Goal: Check status: Check status

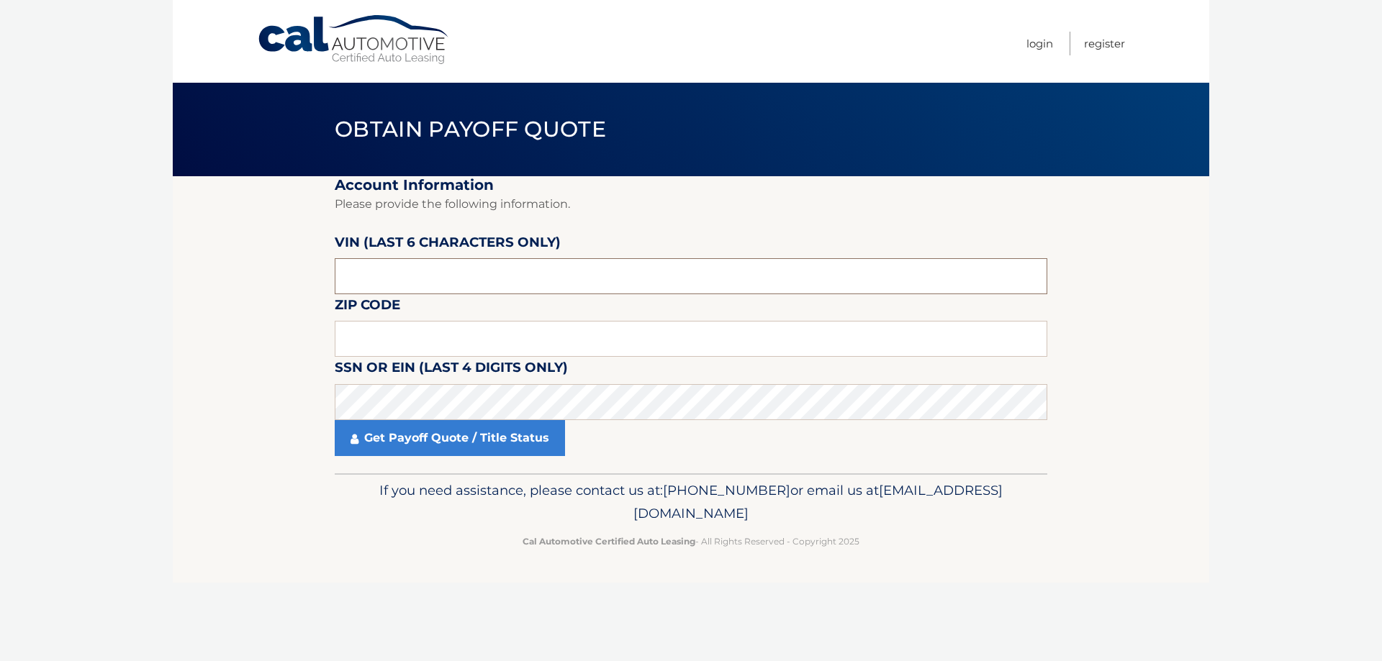
click at [417, 276] on input "text" at bounding box center [691, 276] width 712 height 36
click at [409, 288] on input "text" at bounding box center [691, 276] width 712 height 36
type input "040985"
type input "10541"
click at [456, 445] on link "Get Payoff Quote / Title Status" at bounding box center [450, 438] width 230 height 36
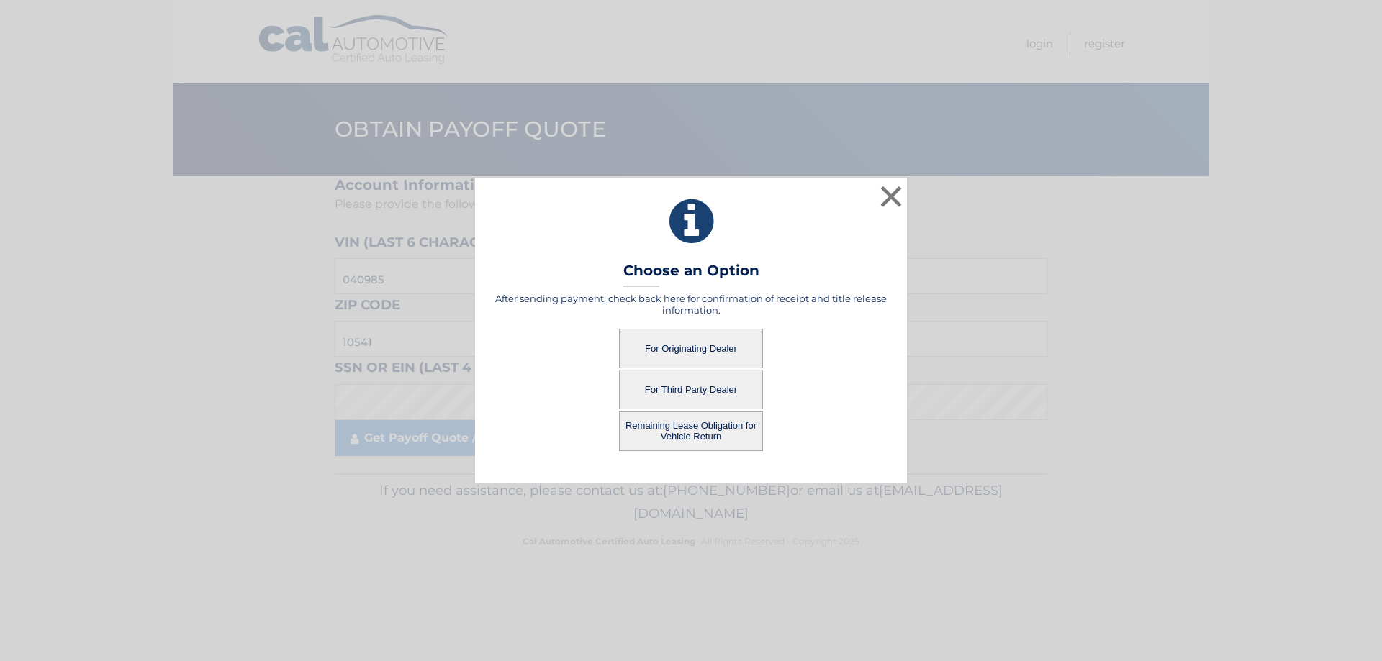
click at [715, 427] on button "Remaining Lease Obligation for Vehicle Return" at bounding box center [691, 432] width 144 height 40
click at [715, 428] on button "Remaining Lease Obligation for Vehicle Return" at bounding box center [691, 432] width 144 height 40
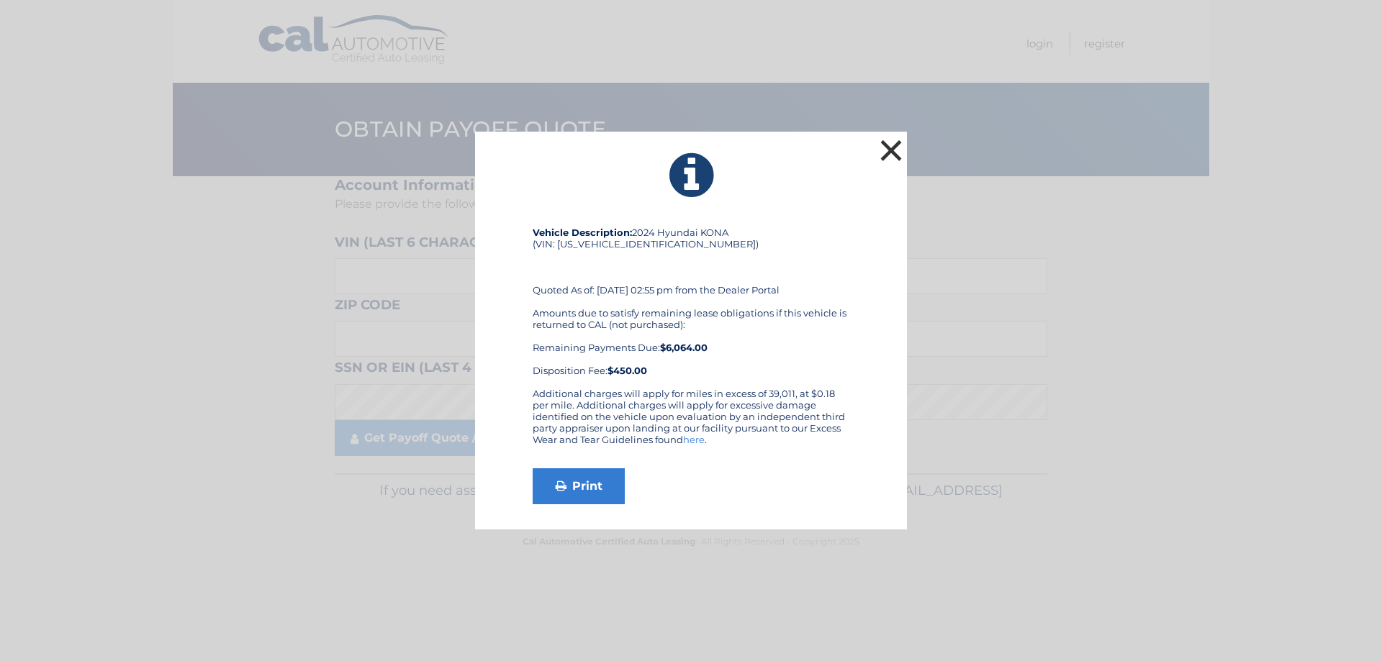
drag, startPoint x: 897, startPoint y: 153, endPoint x: 882, endPoint y: 140, distance: 20.4
click at [897, 153] on button "×" at bounding box center [890, 150] width 29 height 29
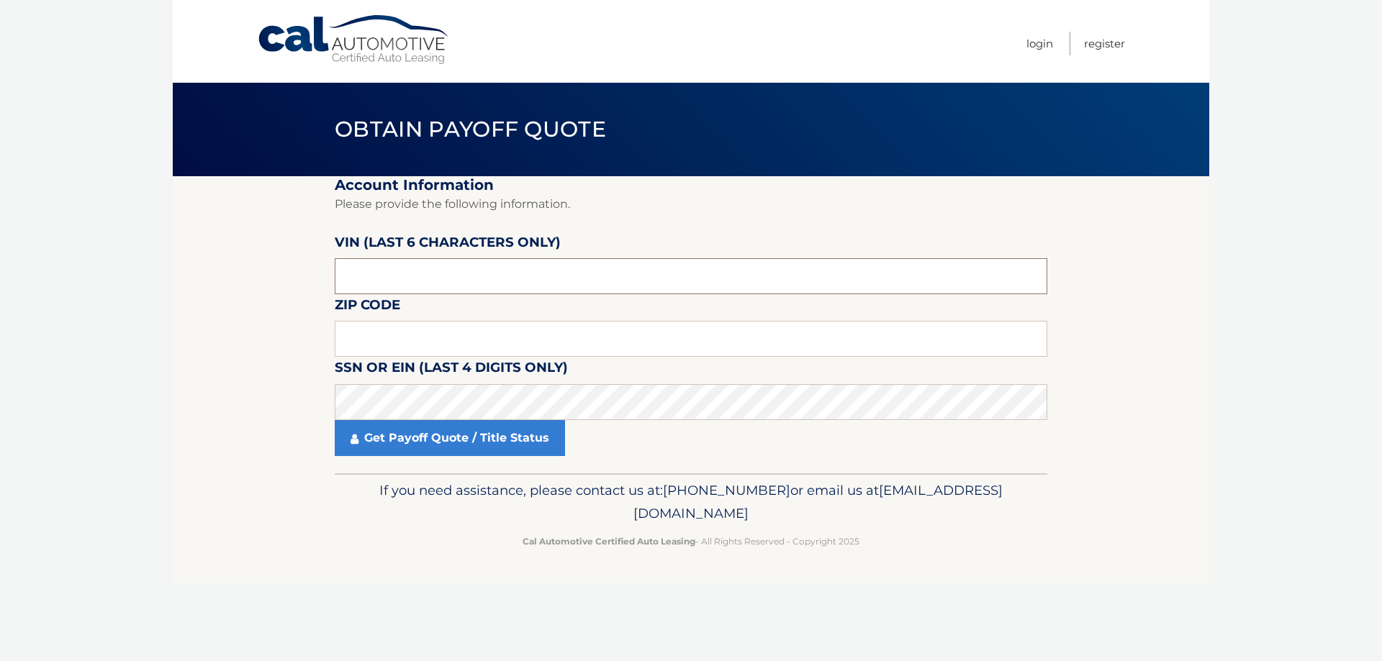
click at [462, 284] on input "text" at bounding box center [691, 276] width 712 height 36
click at [392, 278] on input "text" at bounding box center [691, 276] width 712 height 36
type input "040985"
type input "10541"
click at [463, 442] on link "Get Payoff Quote / Title Status" at bounding box center [450, 438] width 230 height 36
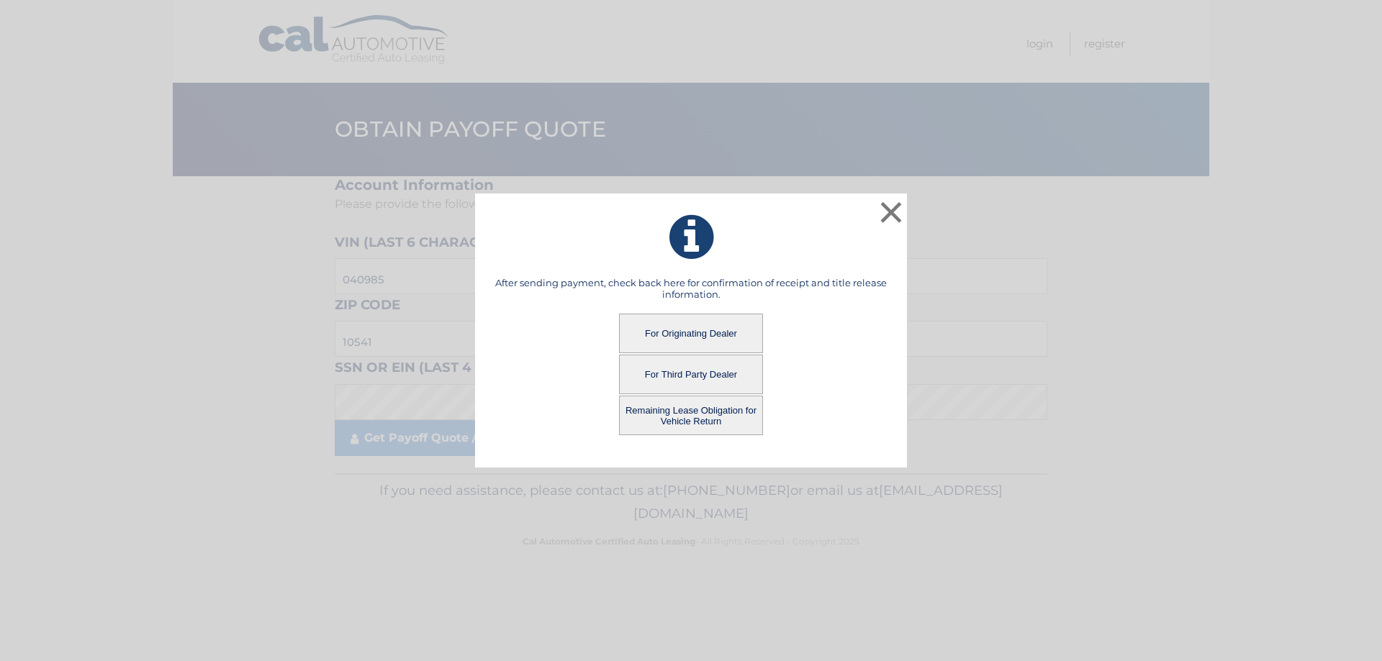
click at [692, 374] on button "For Third Party Dealer" at bounding box center [691, 375] width 144 height 40
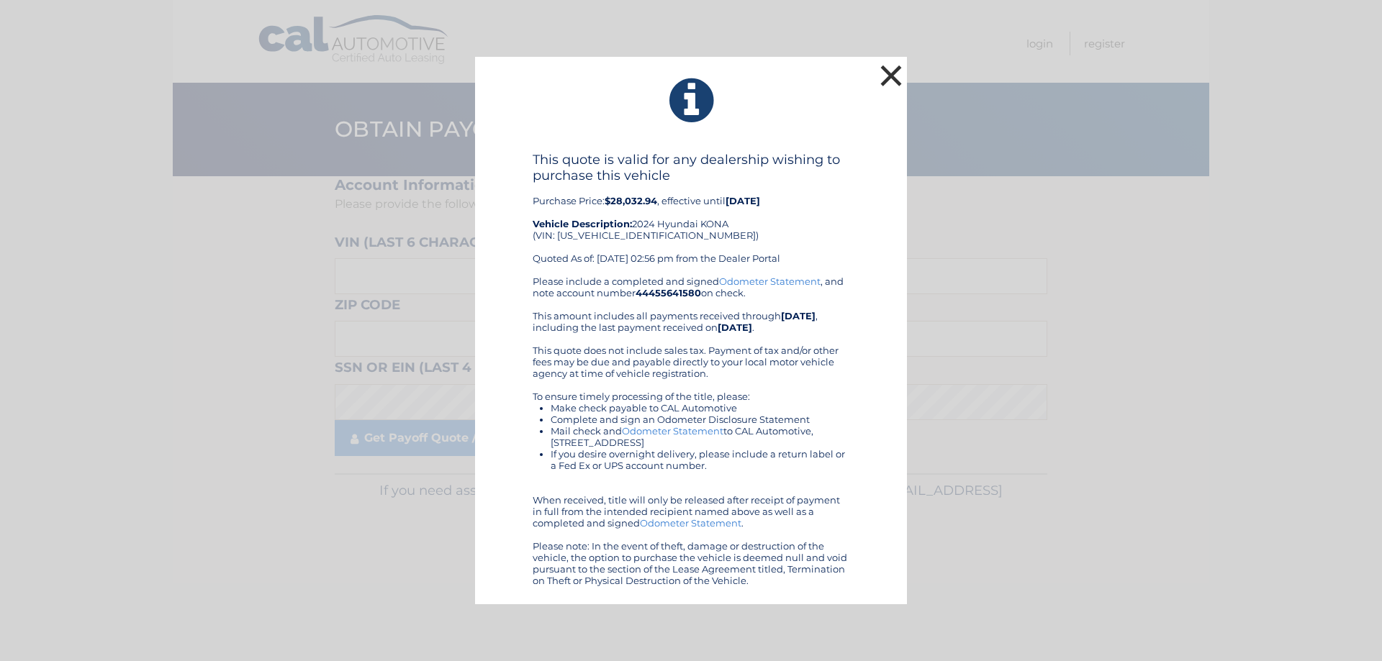
click at [895, 73] on button "×" at bounding box center [890, 75] width 29 height 29
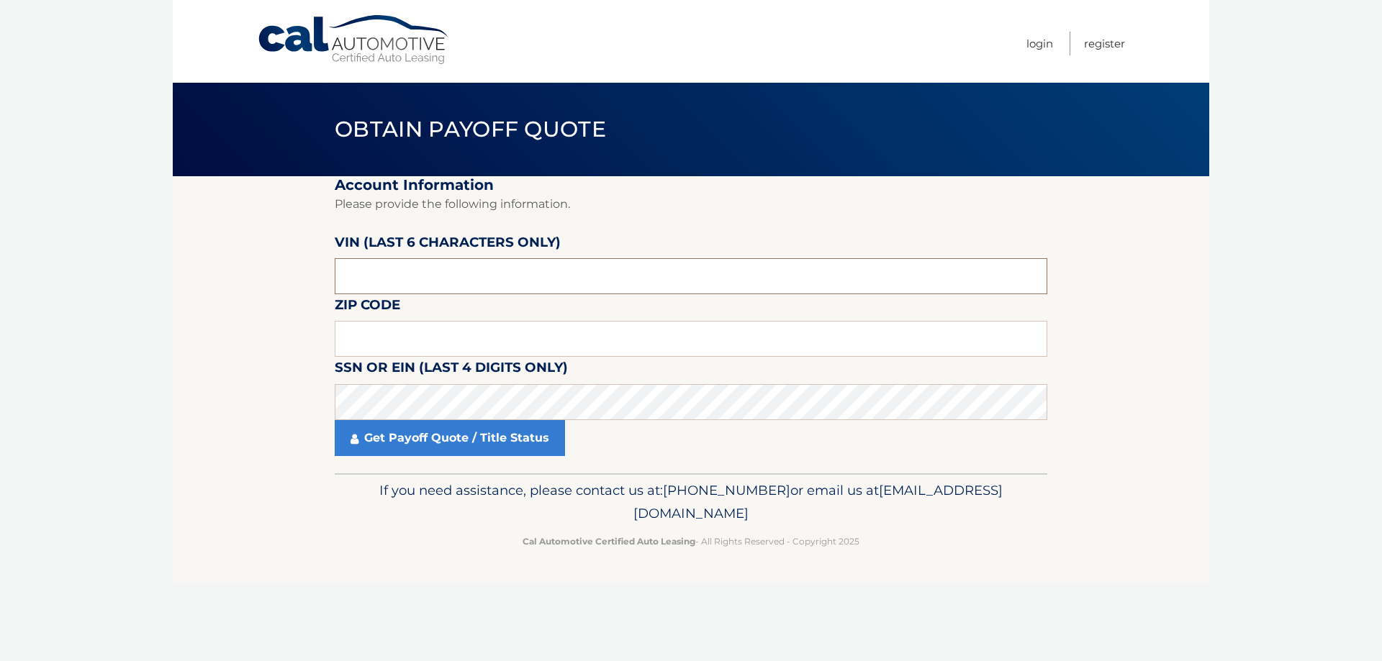
click at [399, 271] on input "text" at bounding box center [691, 276] width 712 height 36
type input "040985"
type input "10541"
click at [441, 437] on link "Get Payoff Quote / Title Status" at bounding box center [450, 438] width 230 height 36
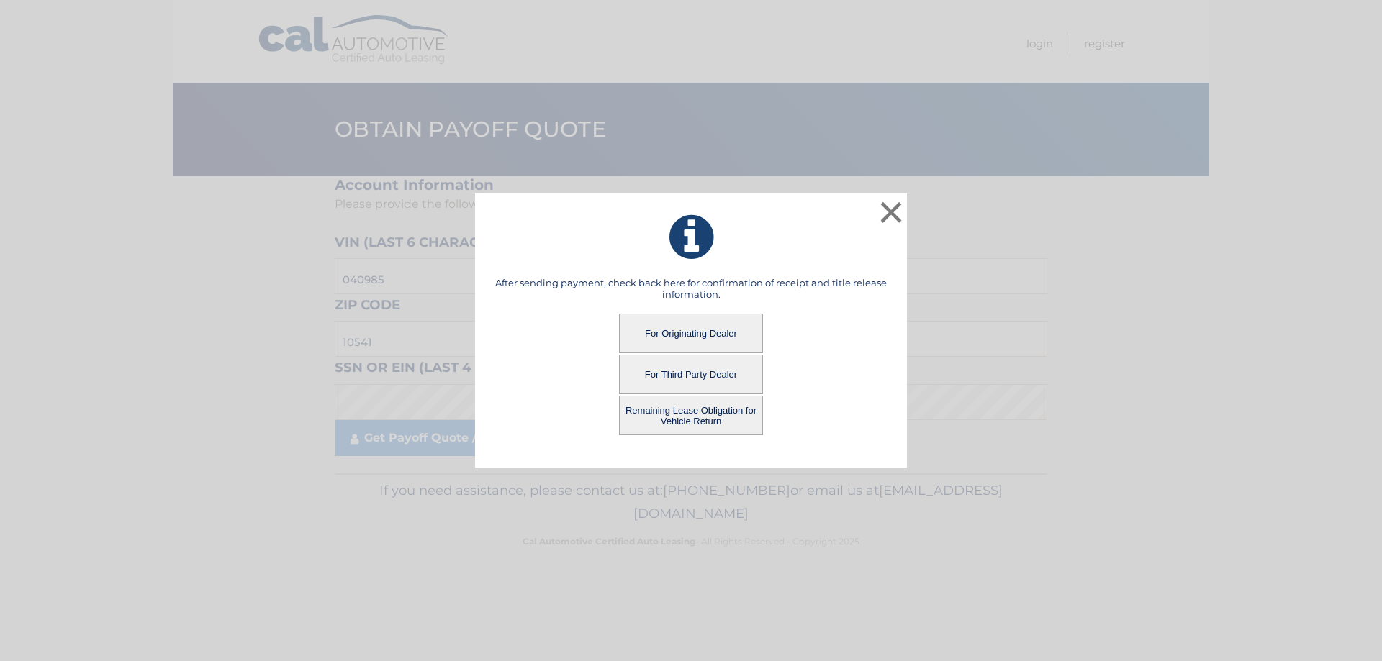
click at [683, 413] on button "Remaining Lease Obligation for Vehicle Return" at bounding box center [691, 416] width 144 height 40
click at [690, 404] on button "Remaining Lease Obligation for Vehicle Return" at bounding box center [691, 416] width 144 height 40
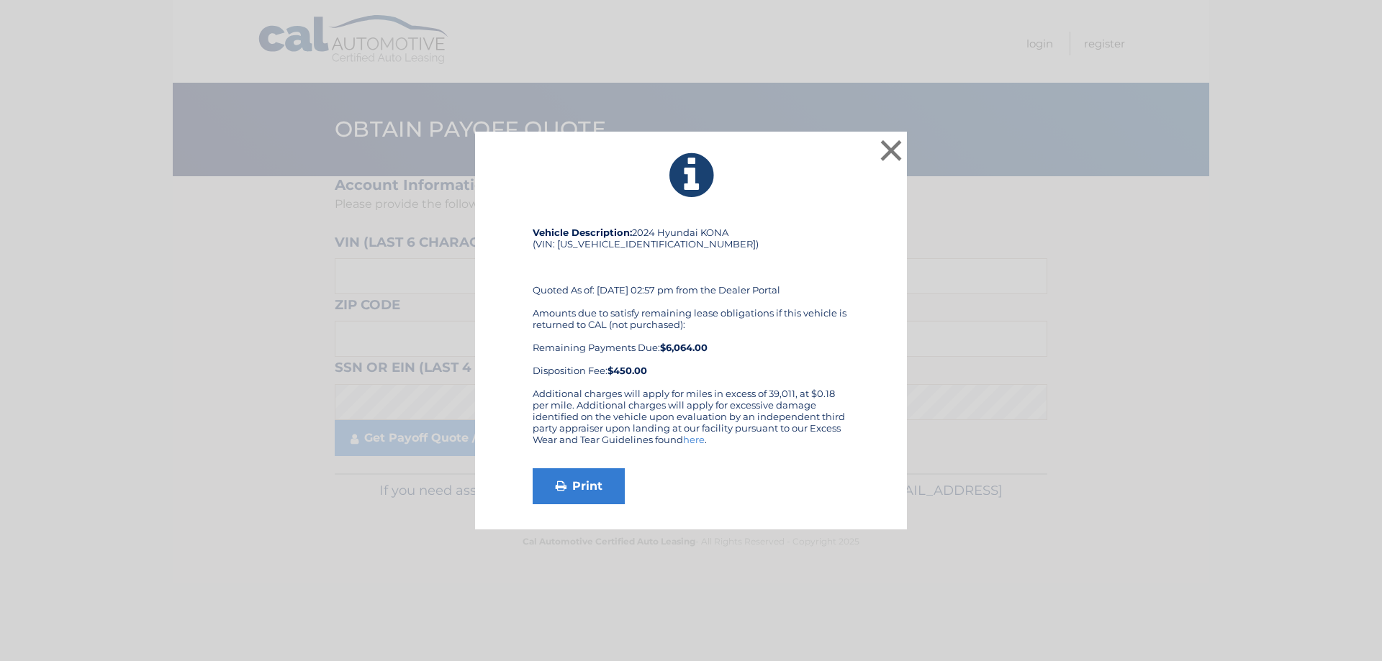
drag, startPoint x: 0, startPoint y: 0, endPoint x: 693, endPoint y: 412, distance: 806.0
click at [693, 412] on div "Additional charges will apply for miles in excess of 39,011, at $0.18 per mile.…" at bounding box center [690, 422] width 317 height 69
click at [734, 469] on div "Print" at bounding box center [690, 486] width 317 height 36
click at [881, 153] on button "×" at bounding box center [890, 150] width 29 height 29
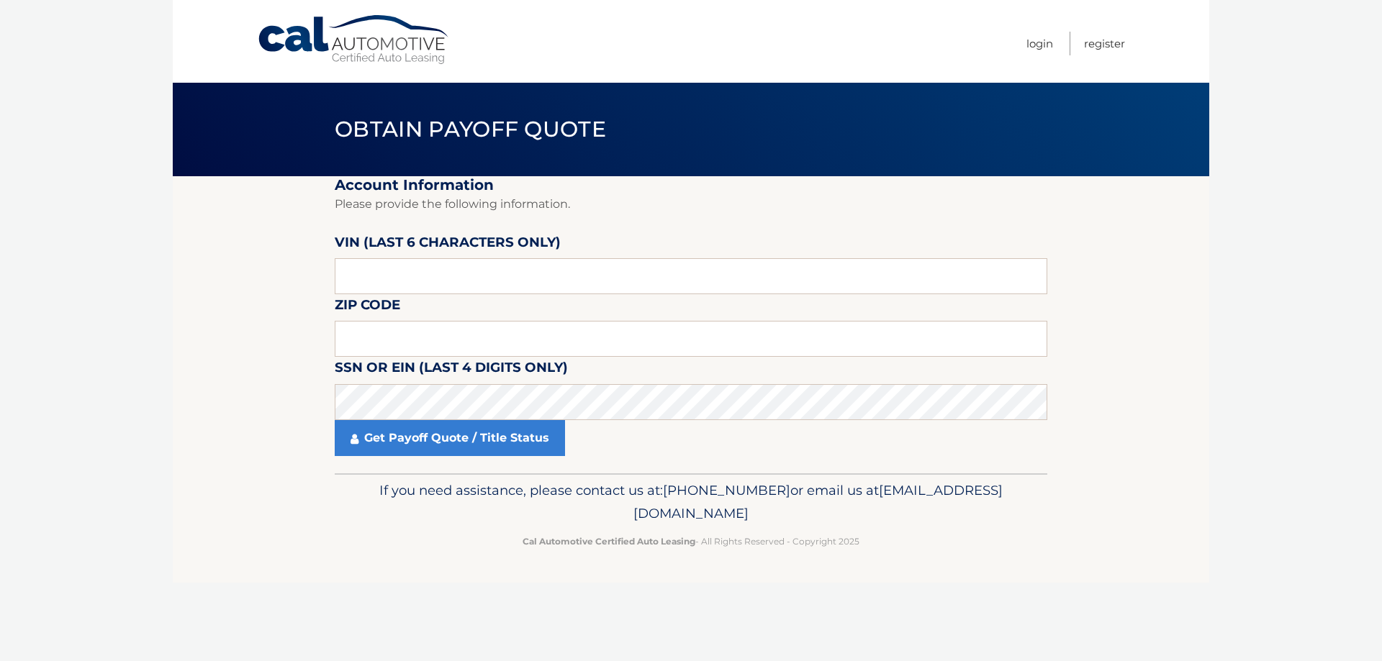
click at [478, 258] on label "VIN (last 6 characters only)" at bounding box center [448, 245] width 226 height 27
click at [469, 270] on input "text" at bounding box center [691, 276] width 712 height 36
type input "040985"
type input "10541"
click at [452, 435] on link "Get Payoff Quote / Title Status" at bounding box center [450, 438] width 230 height 36
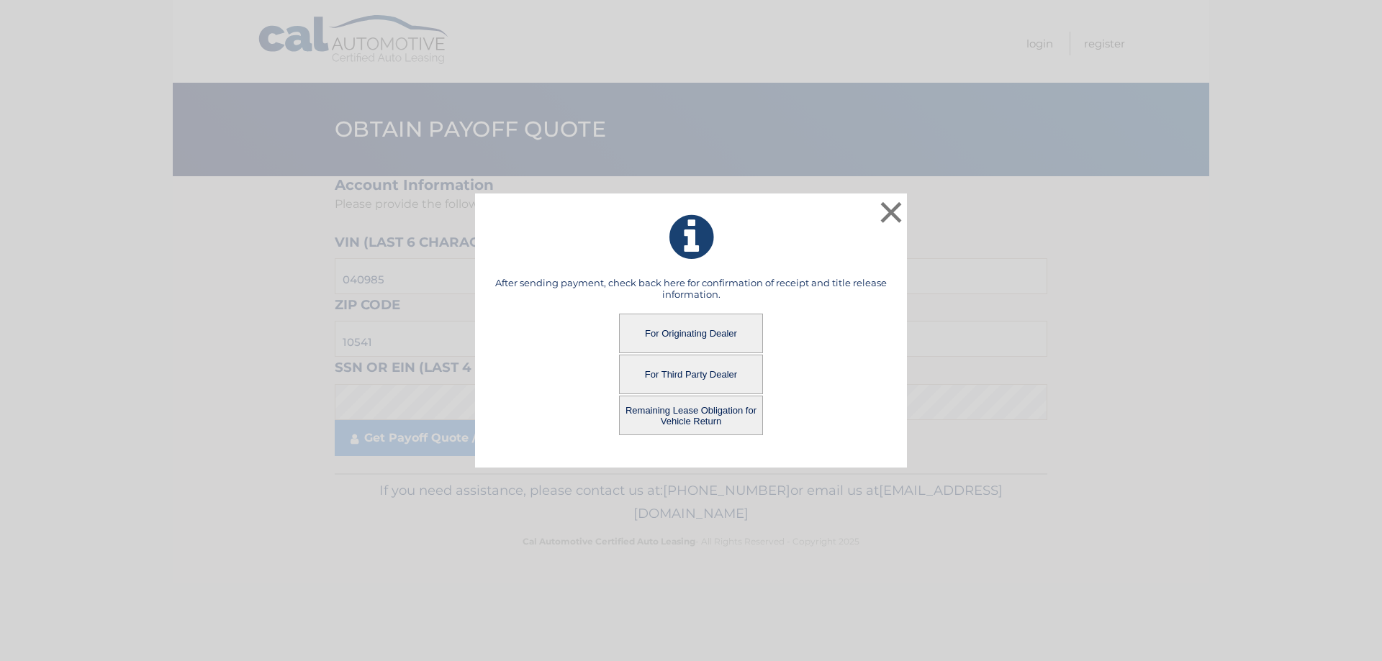
click at [683, 376] on button "For Third Party Dealer" at bounding box center [691, 375] width 144 height 40
click at [684, 383] on button "For Third Party Dealer" at bounding box center [691, 375] width 144 height 40
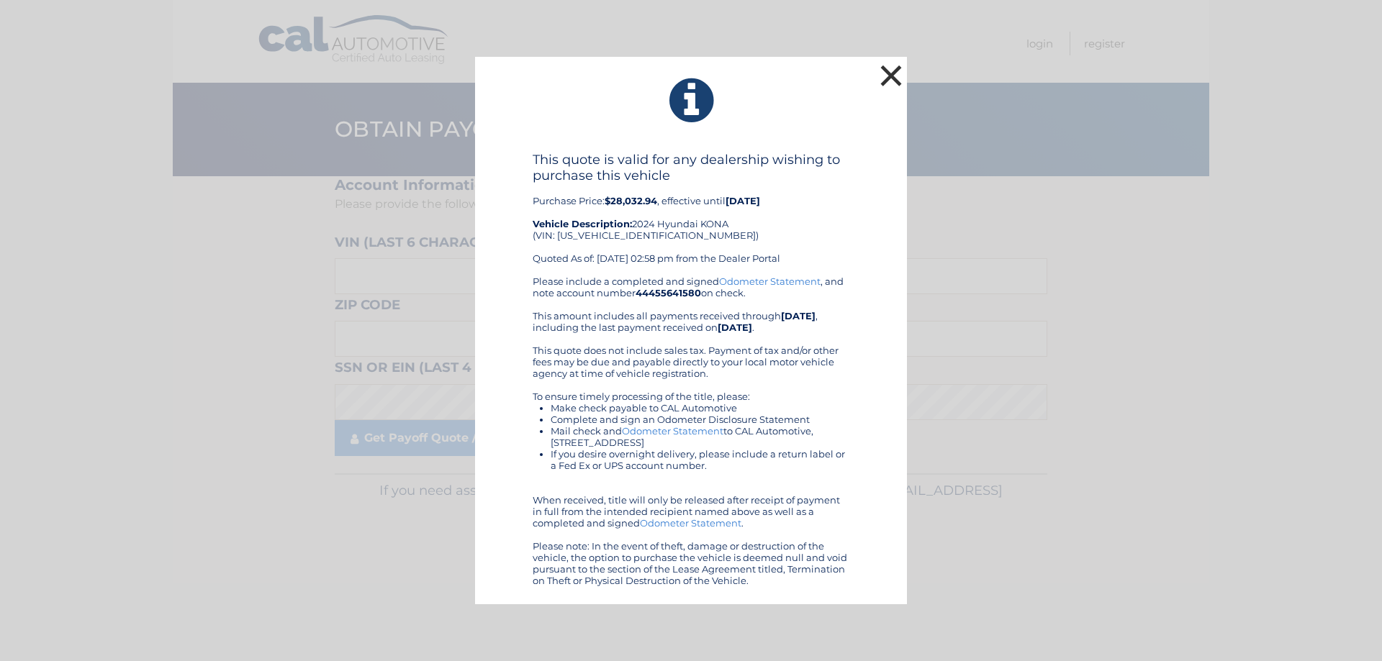
click at [889, 74] on button "×" at bounding box center [890, 75] width 29 height 29
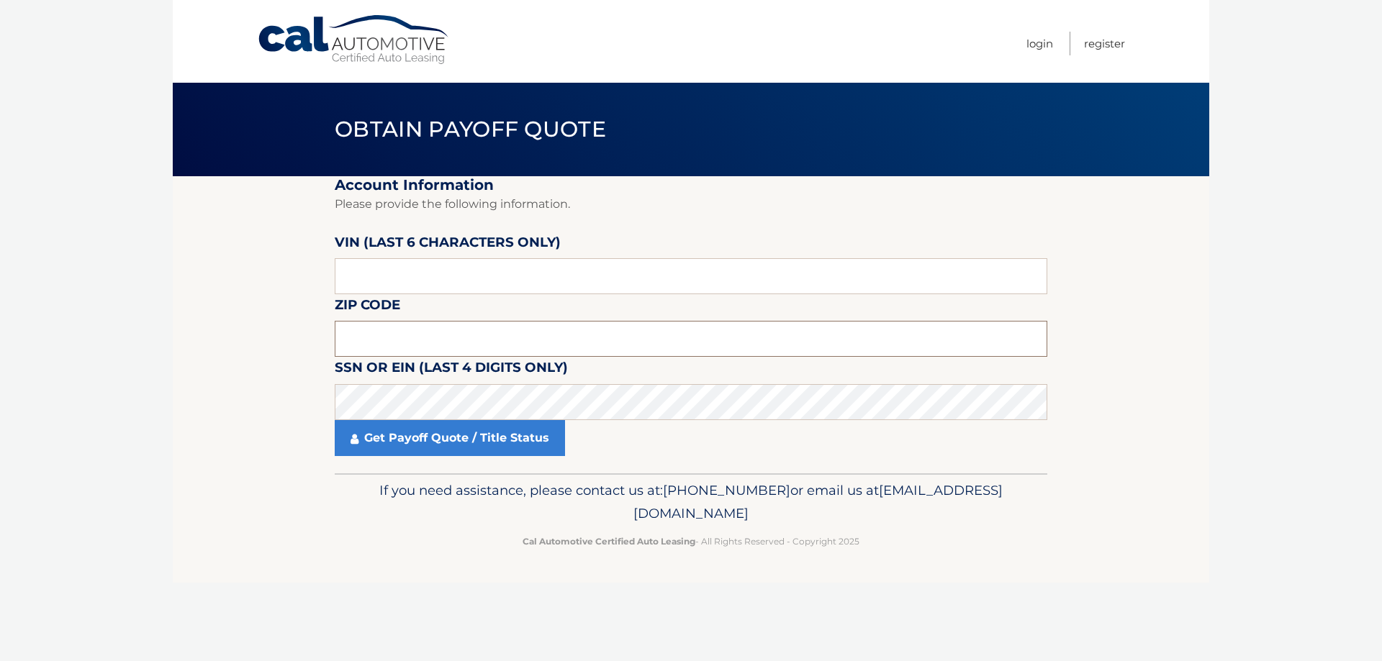
click at [603, 345] on input "text" at bounding box center [691, 339] width 712 height 36
type input "4"
type input "10541"
click at [591, 284] on input "text" at bounding box center [691, 276] width 712 height 36
type input "040985"
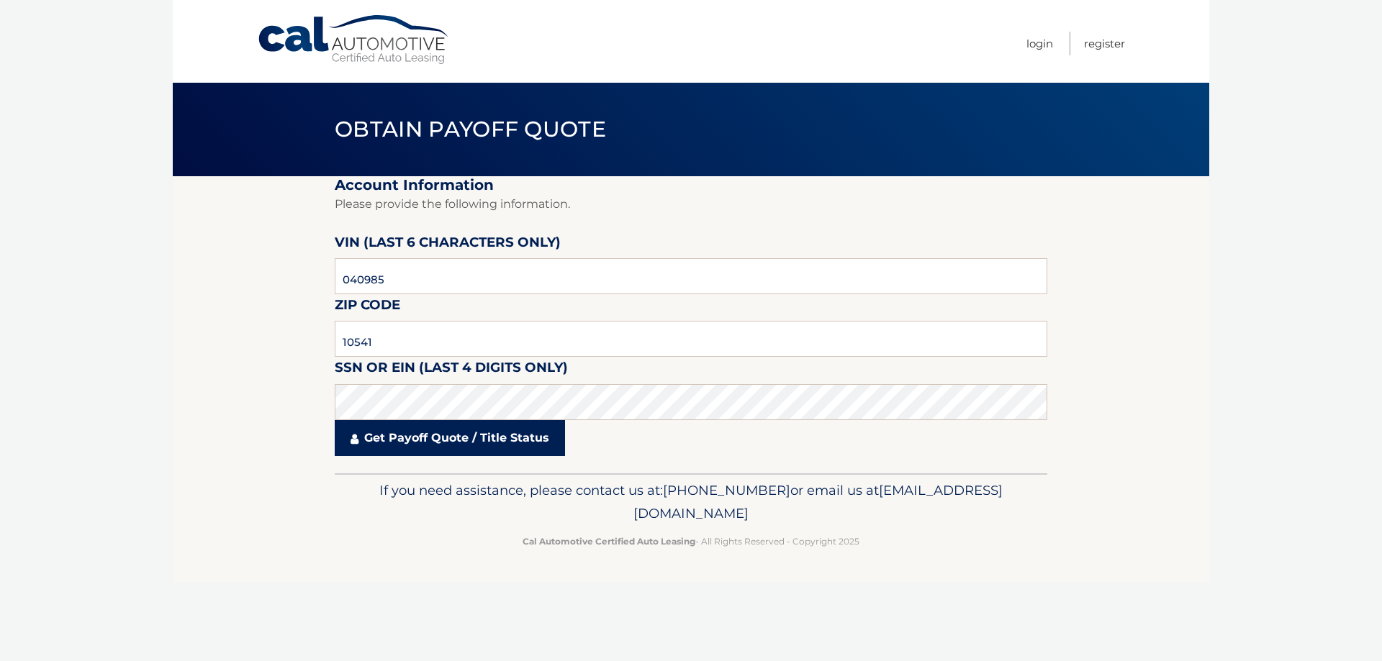
click at [430, 440] on link "Get Payoff Quote / Title Status" at bounding box center [450, 438] width 230 height 36
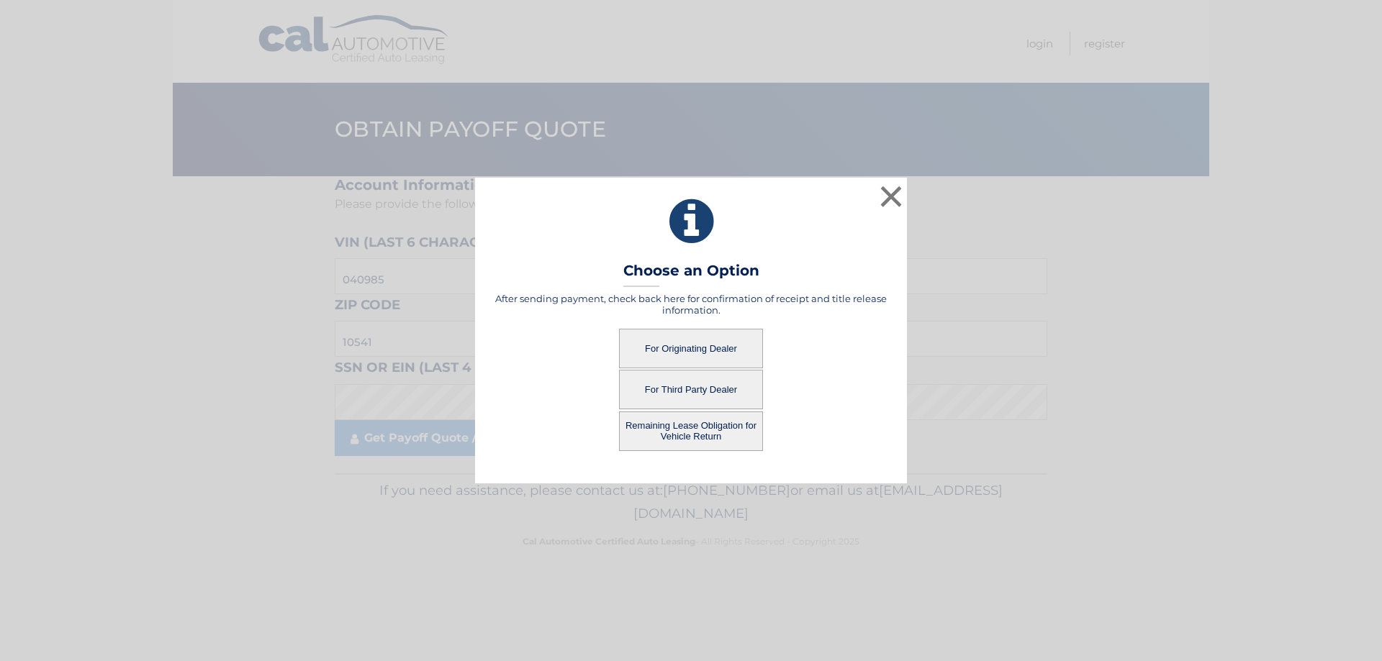
click at [697, 438] on button "Remaining Lease Obligation for Vehicle Return" at bounding box center [691, 432] width 144 height 40
click at [702, 427] on button "Remaining Lease Obligation for Vehicle Return" at bounding box center [691, 432] width 144 height 40
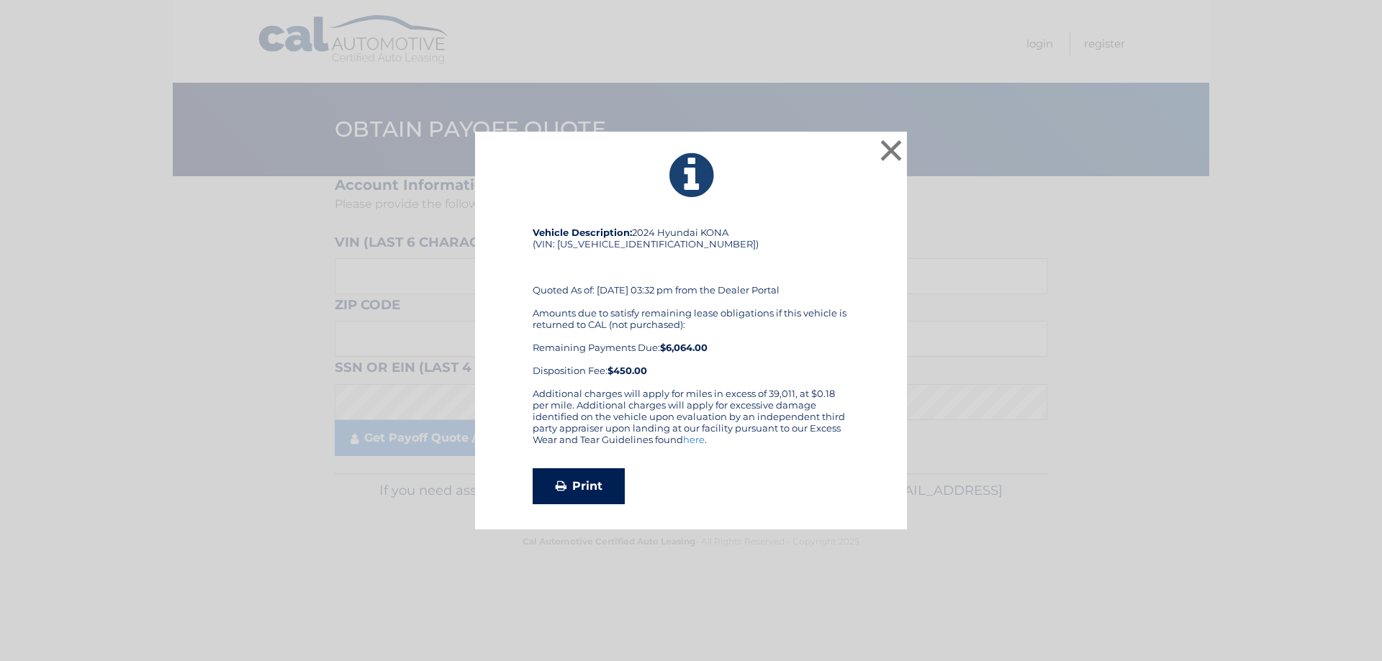
click at [599, 486] on link "Print" at bounding box center [578, 486] width 92 height 36
click at [900, 144] on button "×" at bounding box center [890, 150] width 29 height 29
